Goal: Obtain resource: Download file/media

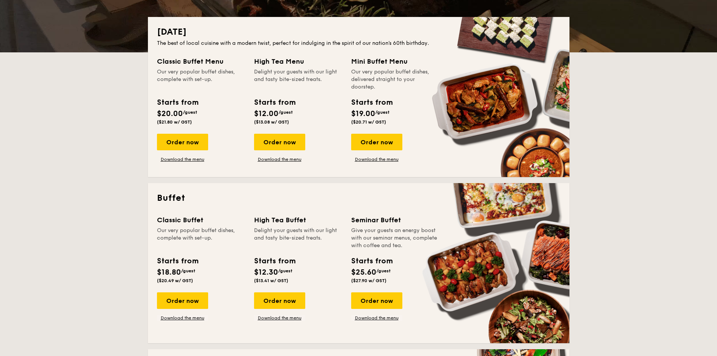
scroll to position [75, 0]
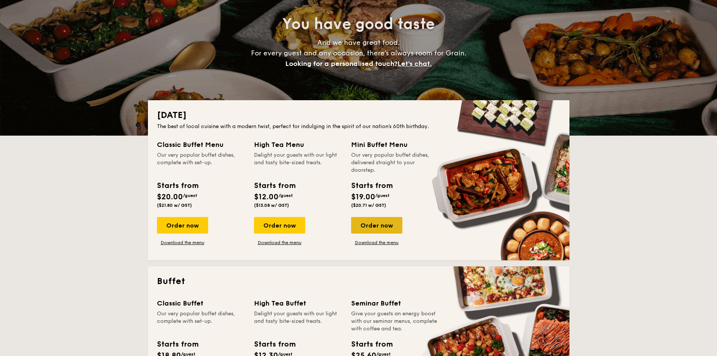
click at [375, 231] on div "Order now" at bounding box center [376, 225] width 51 height 17
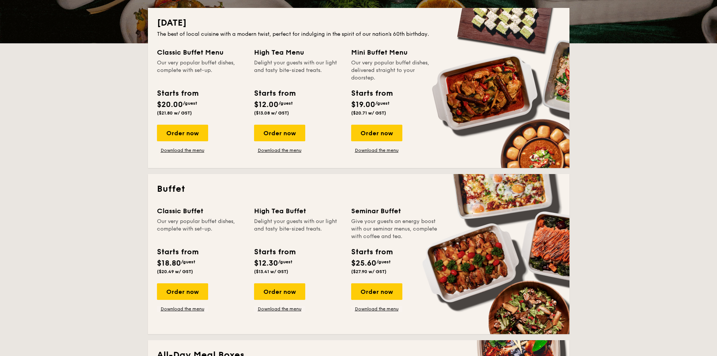
scroll to position [226, 0]
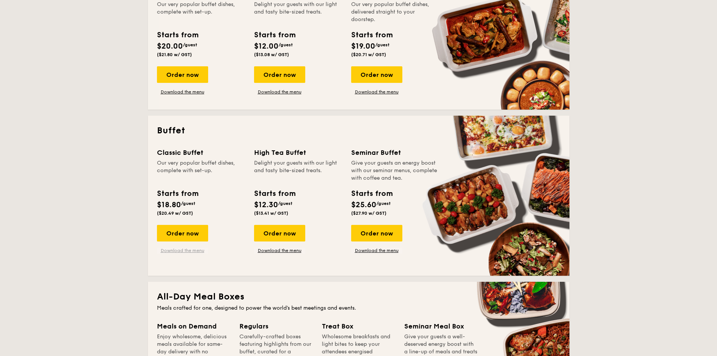
click at [178, 249] on link "Download the menu" at bounding box center [182, 250] width 51 height 6
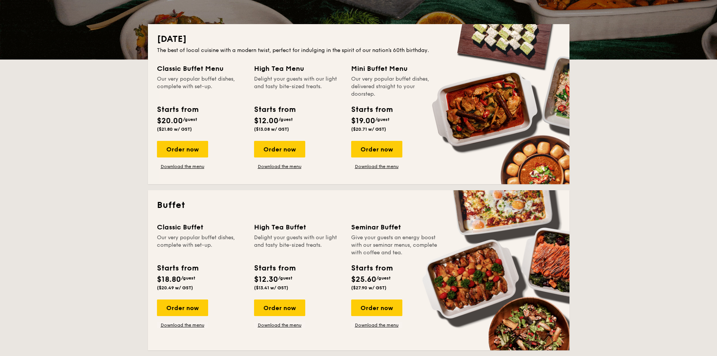
scroll to position [75, 0]
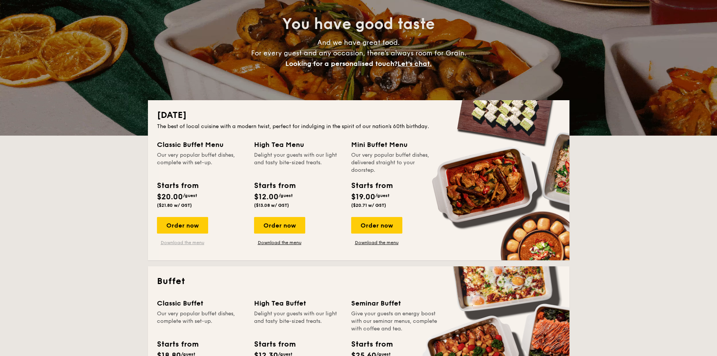
click at [187, 240] on link "Download the menu" at bounding box center [182, 242] width 51 height 6
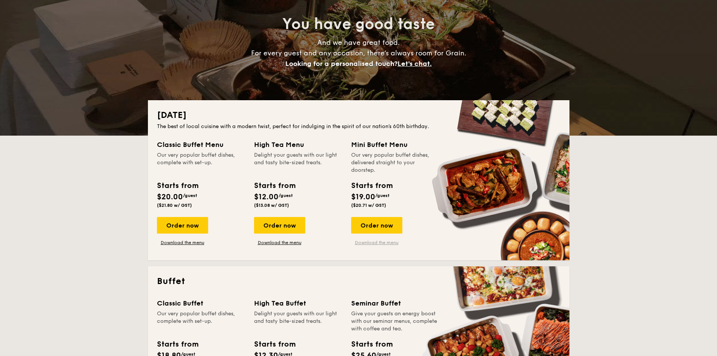
click at [380, 243] on link "Download the menu" at bounding box center [376, 242] width 51 height 6
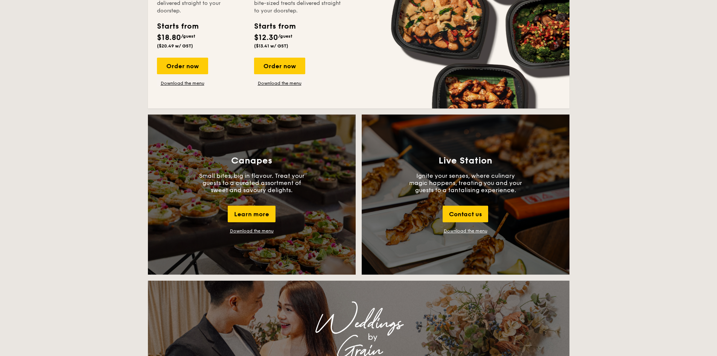
scroll to position [790, 0]
